Goal: Information Seeking & Learning: Learn about a topic

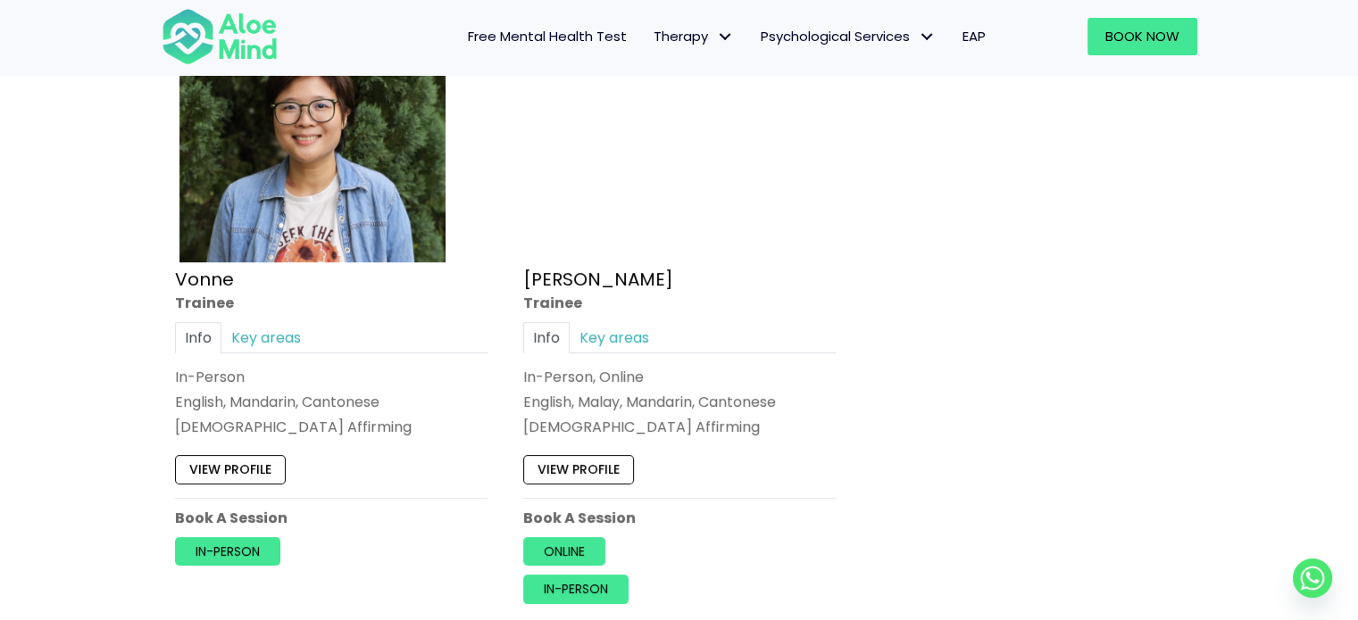
scroll to position [7678, 0]
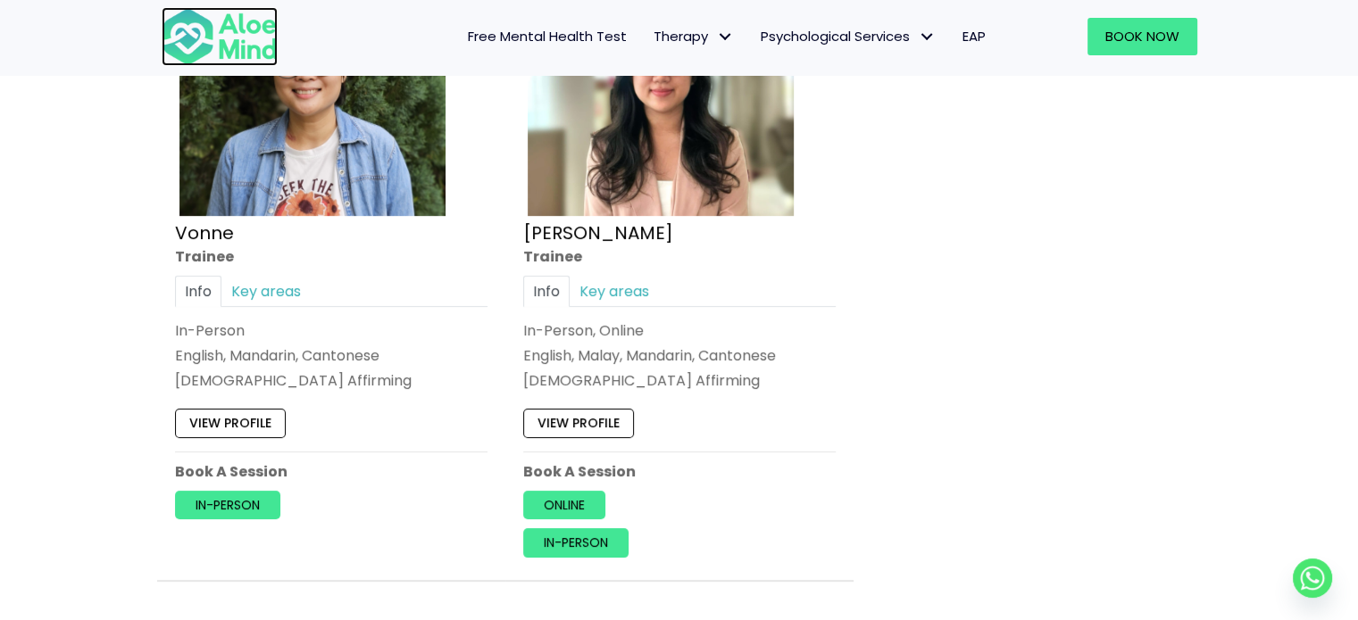
click at [267, 31] on img at bounding box center [220, 36] width 116 height 59
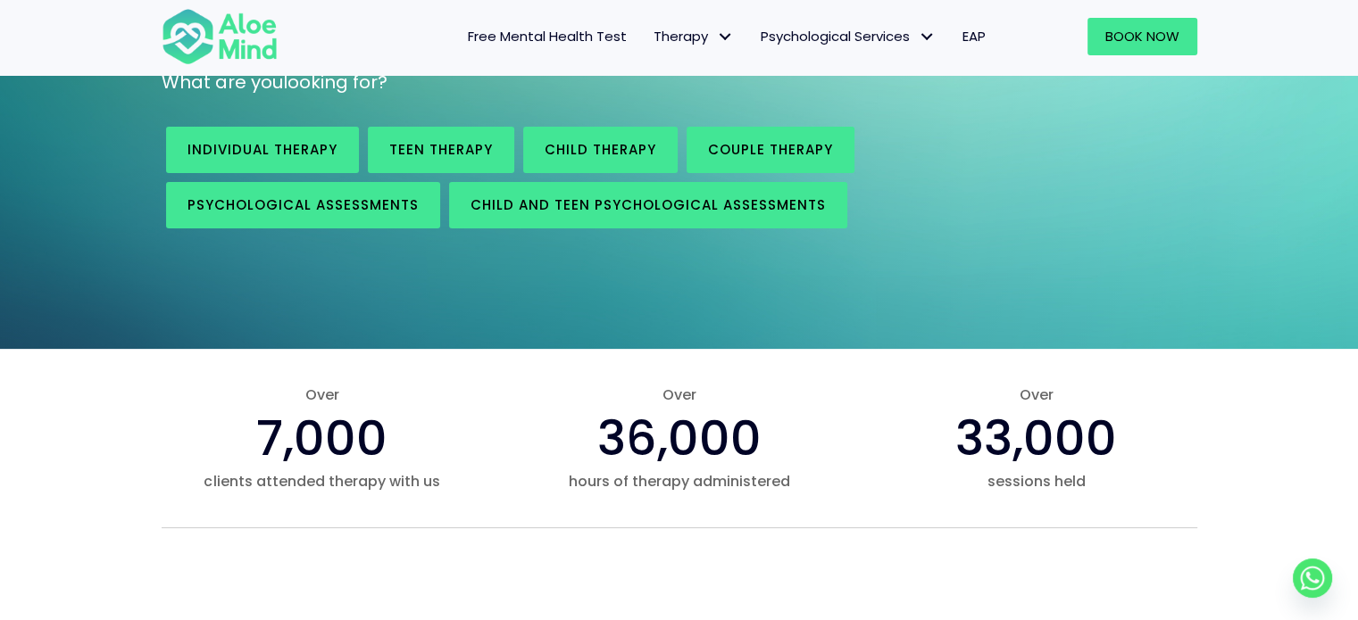
scroll to position [714, 0]
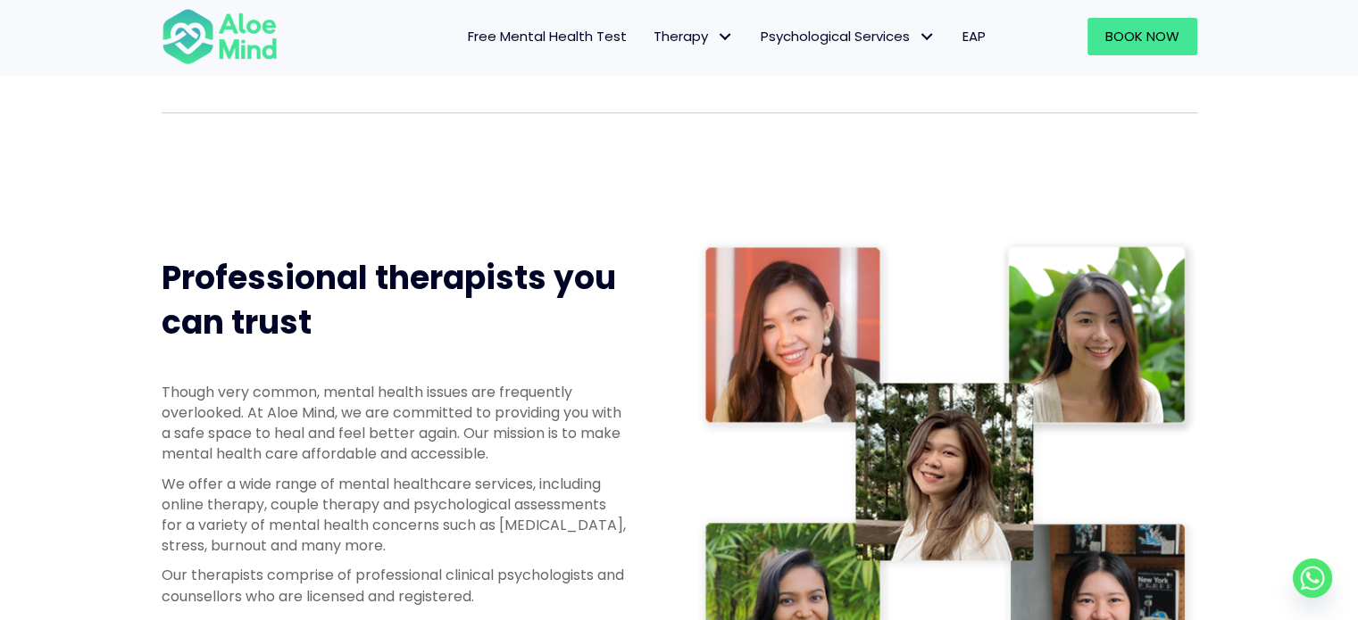
click at [812, 323] on img at bounding box center [947, 475] width 500 height 474
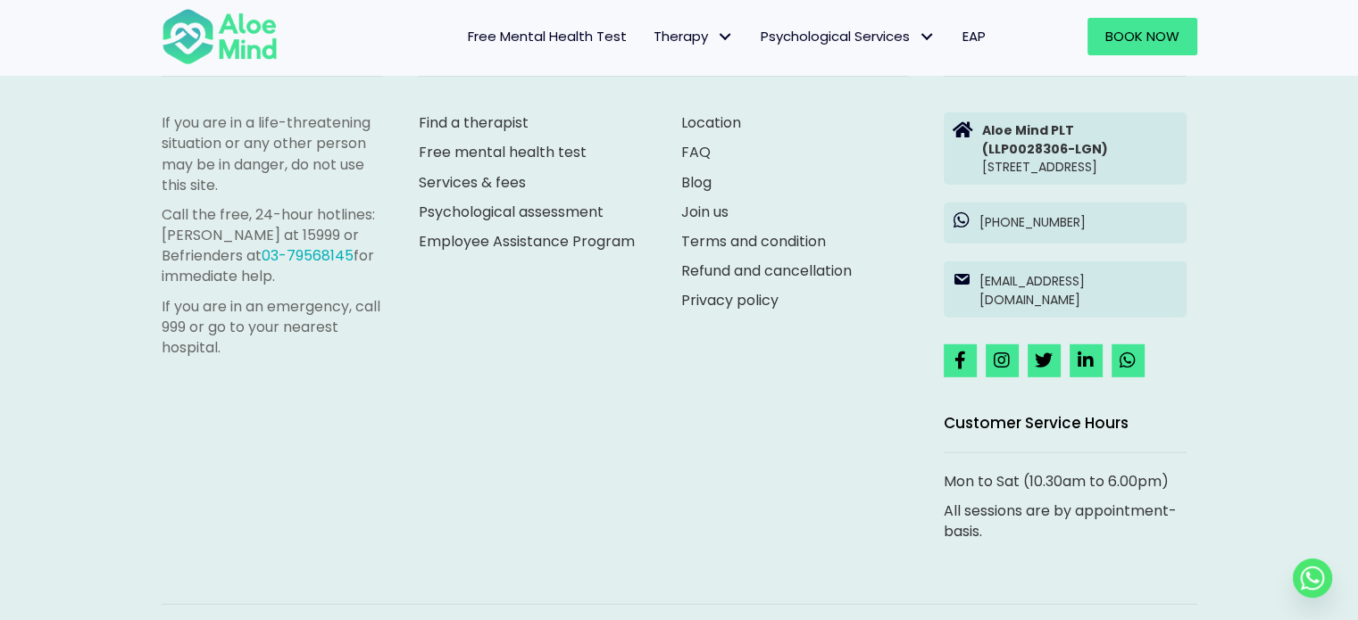
scroll to position [4953, 0]
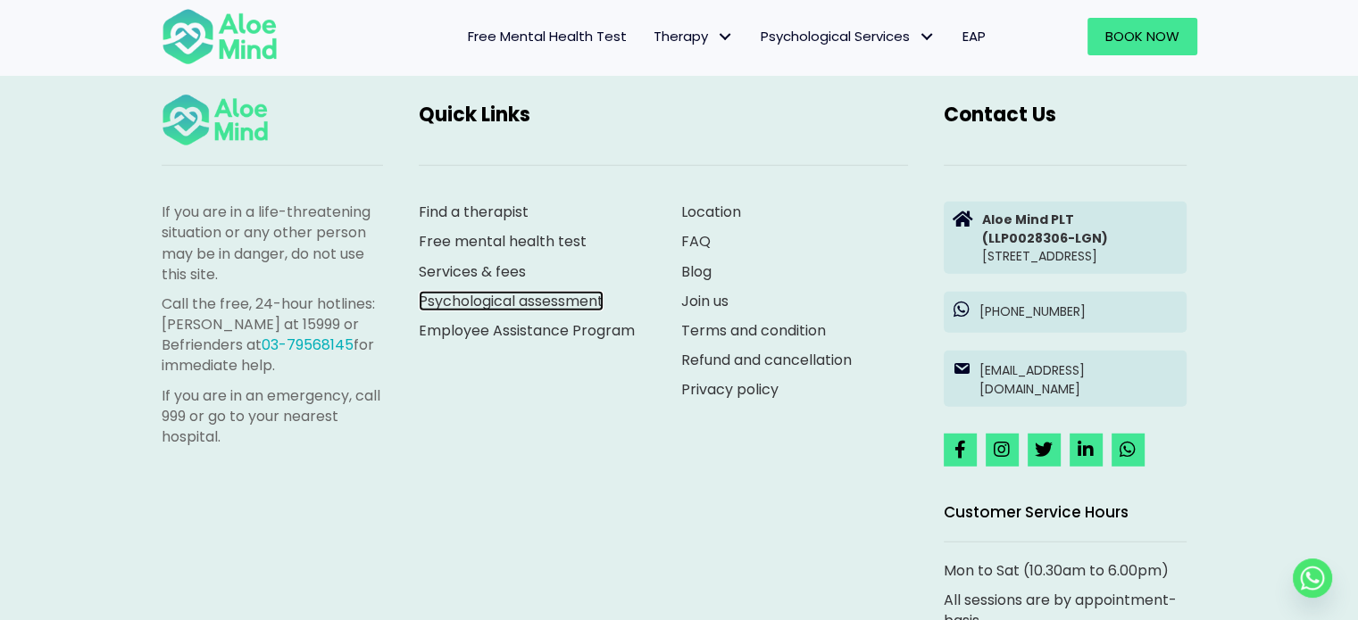
click at [518, 303] on link "Psychological assessment" at bounding box center [511, 301] width 185 height 21
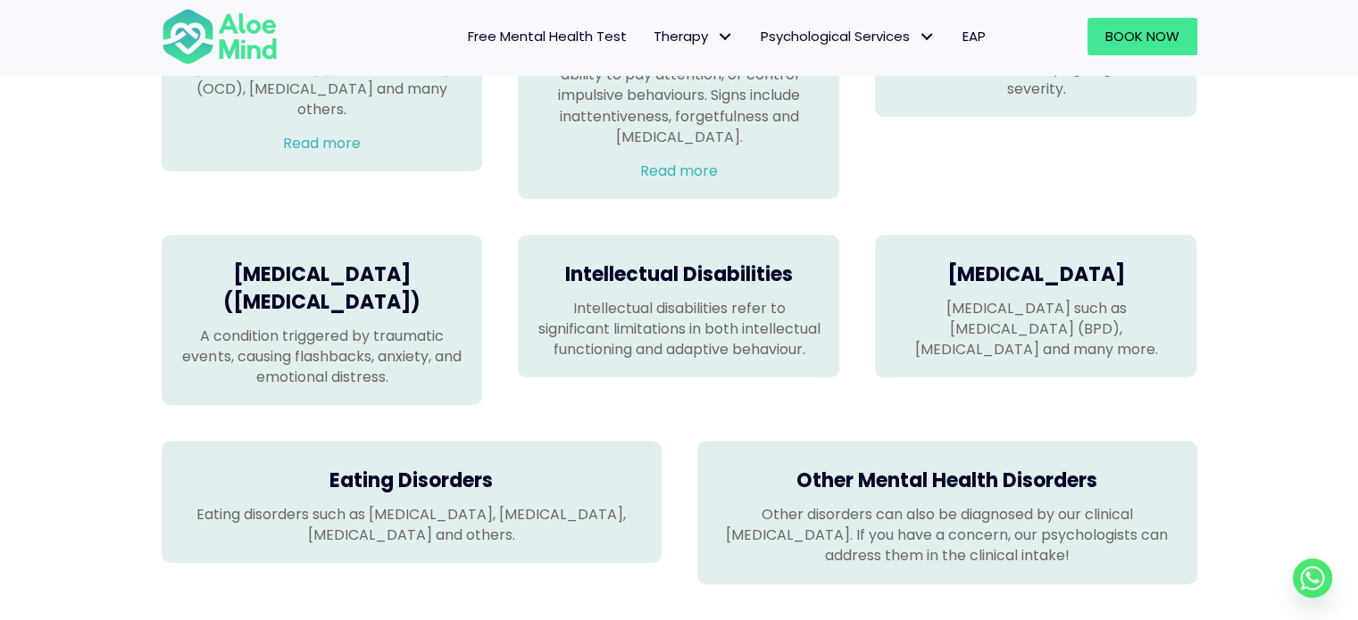
scroll to position [1428, 0]
